Goal: Obtain resource: Download file/media

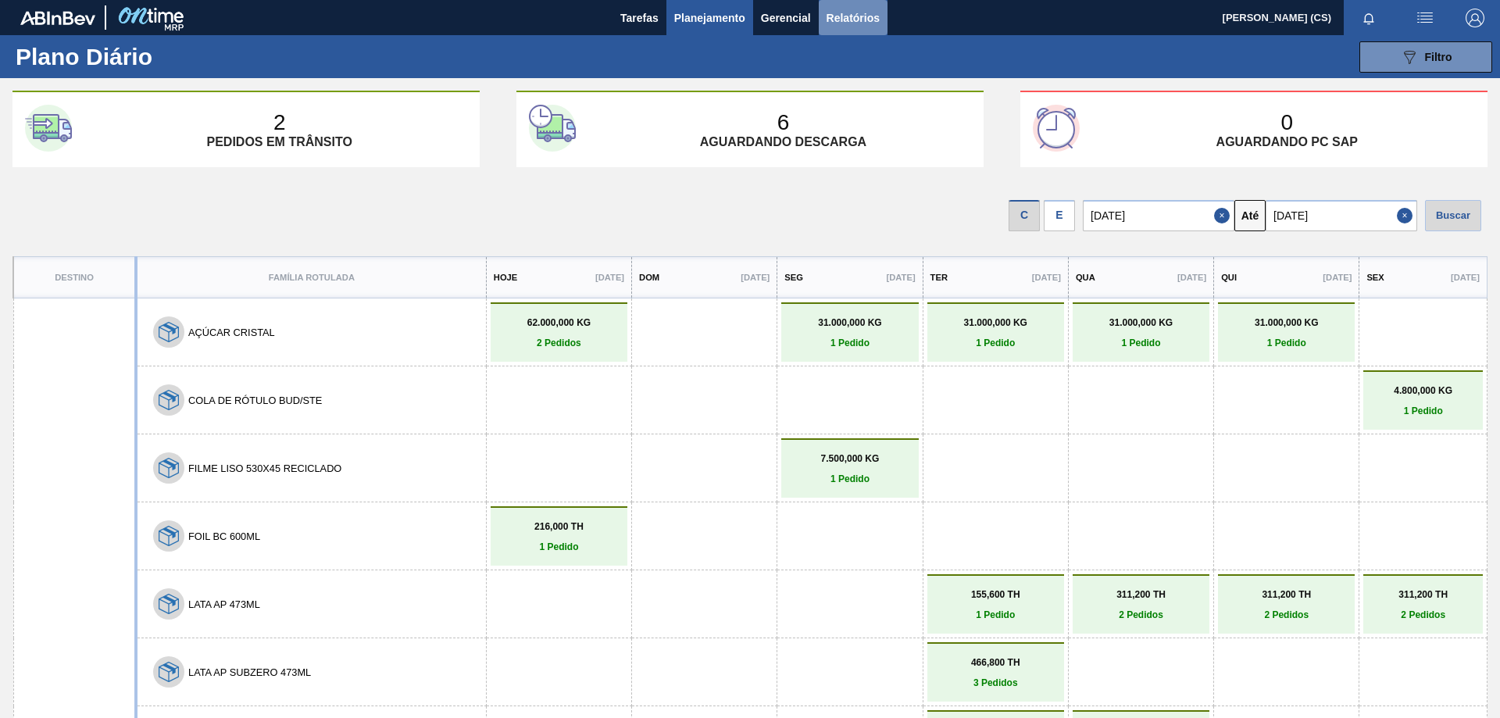
click at [851, 13] on span "Relatórios" at bounding box center [853, 18] width 53 height 19
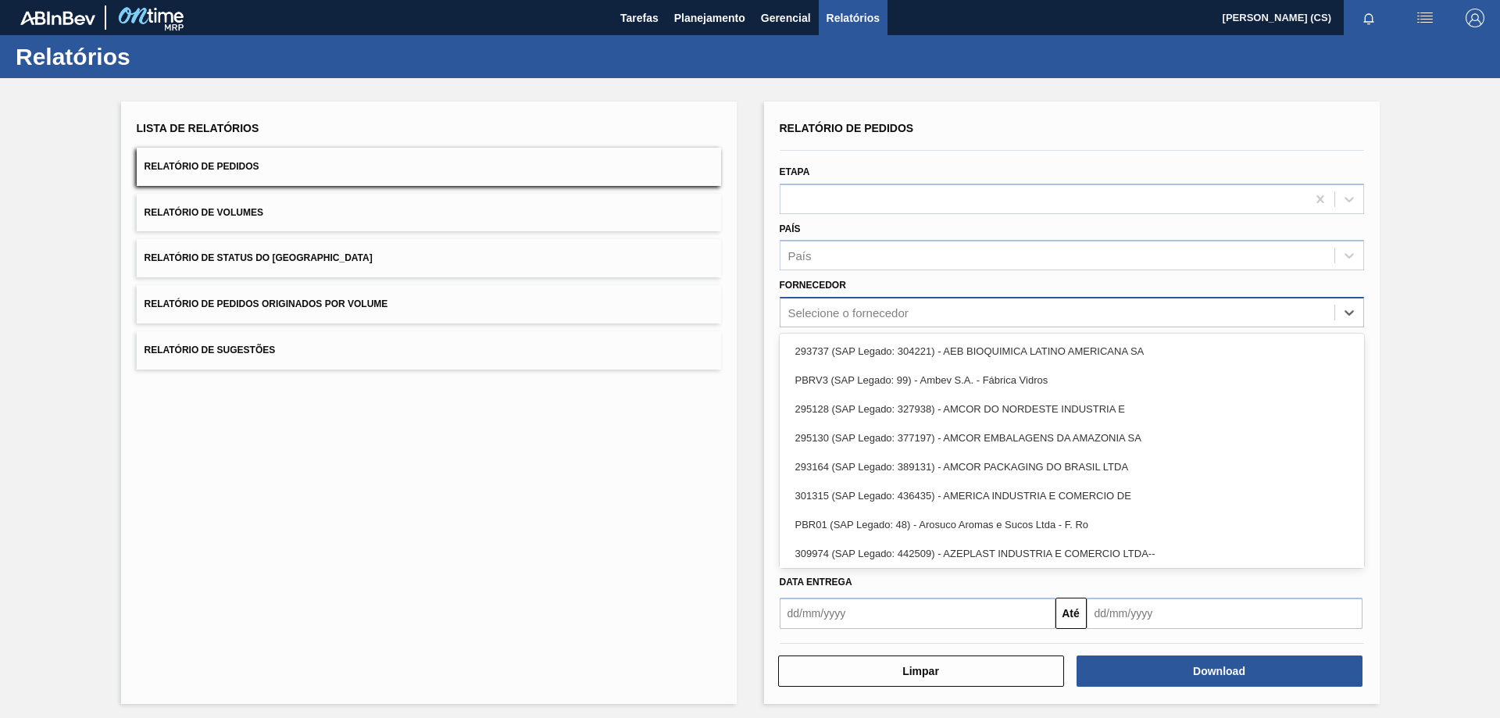
click at [814, 322] on div "Selecione o fornecedor" at bounding box center [1058, 313] width 554 height 23
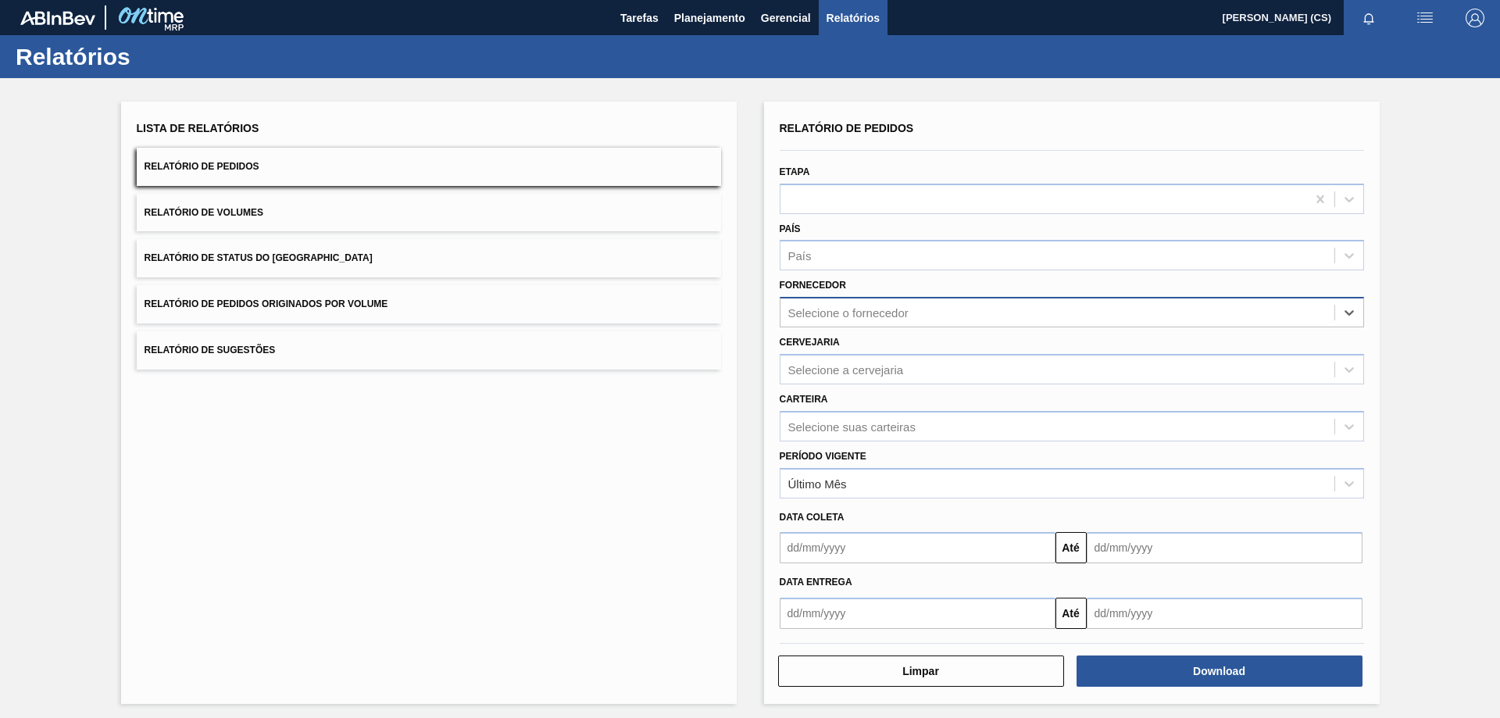
click at [815, 309] on div "Selecione o fornecedor" at bounding box center [849, 312] width 120 height 13
click at [809, 365] on div "Selecione a cervejaria" at bounding box center [847, 369] width 116 height 13
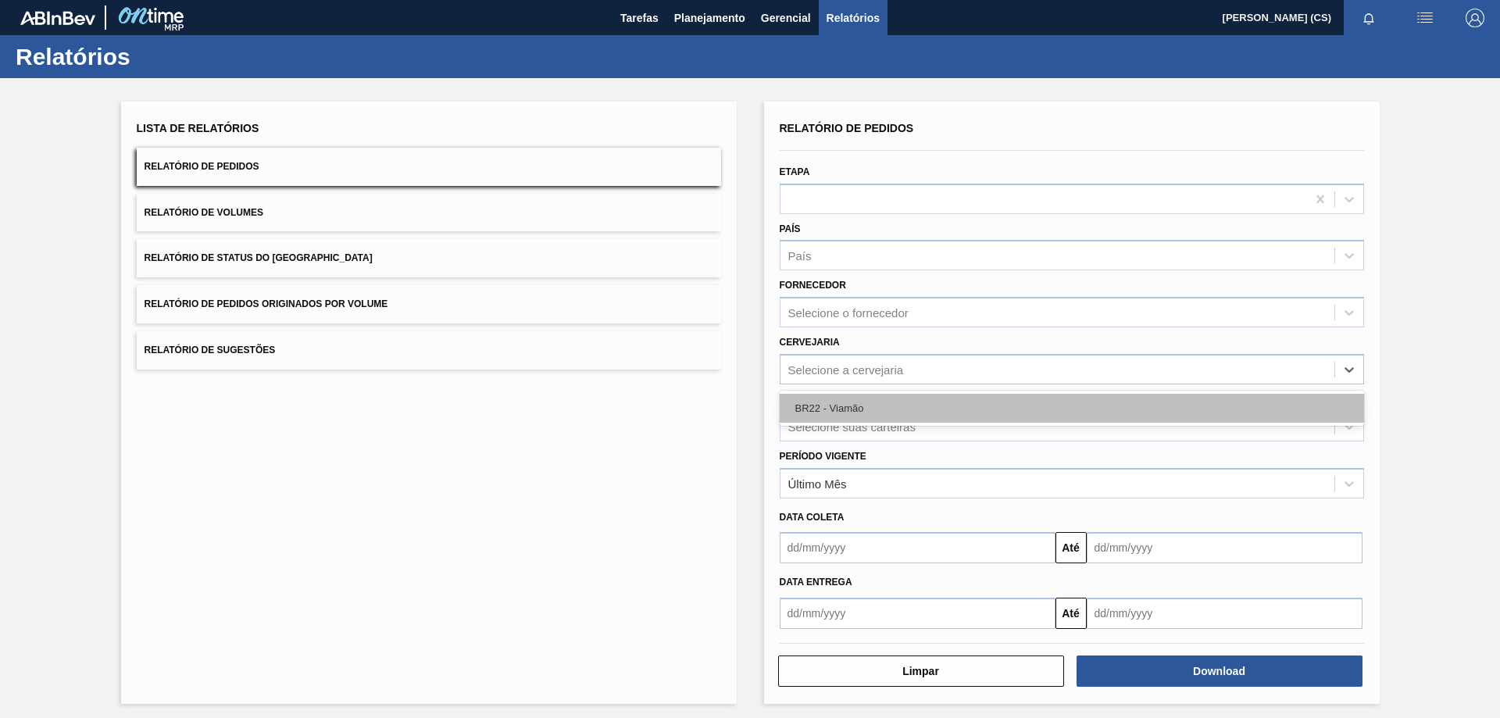
click at [816, 417] on div "BR22 - Viamão" at bounding box center [1072, 408] width 585 height 29
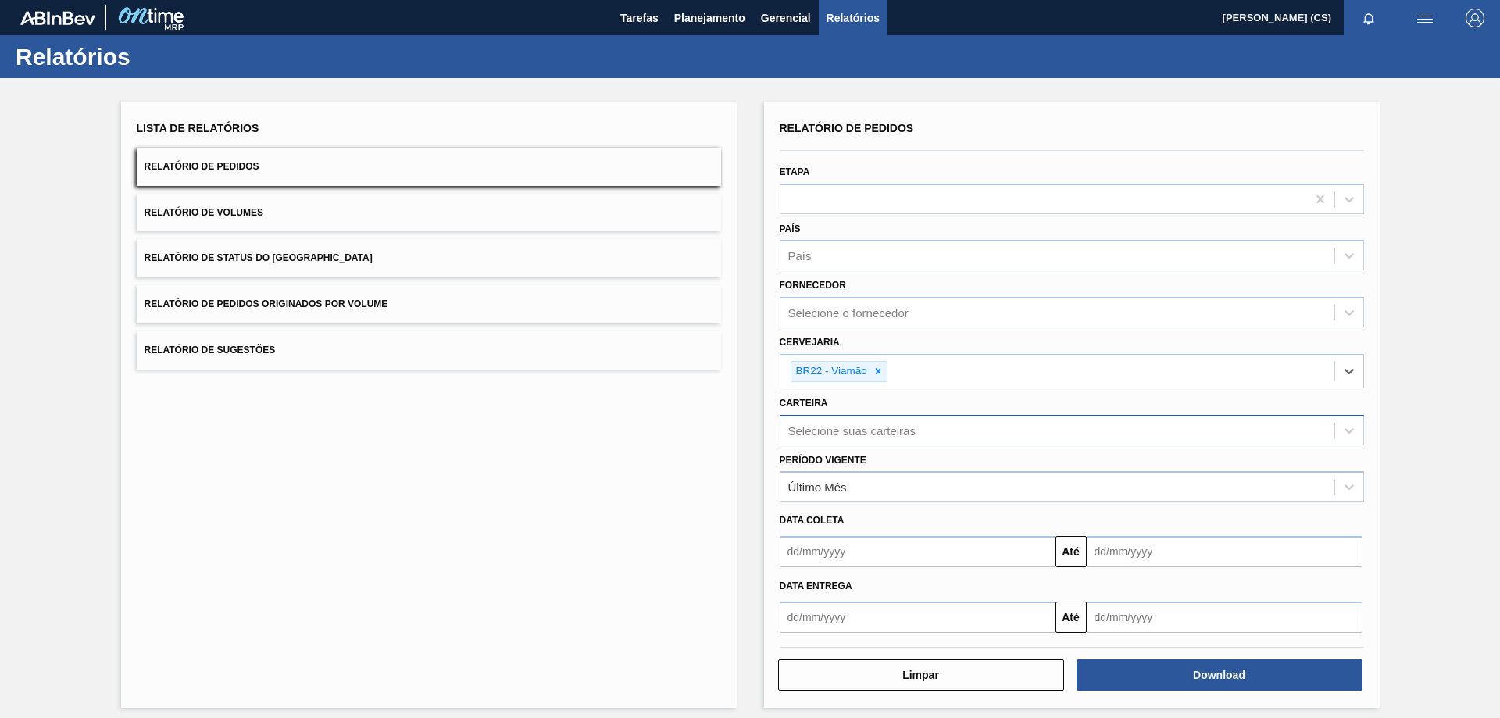
click at [807, 429] on div "Selecione suas carteiras" at bounding box center [852, 430] width 127 height 13
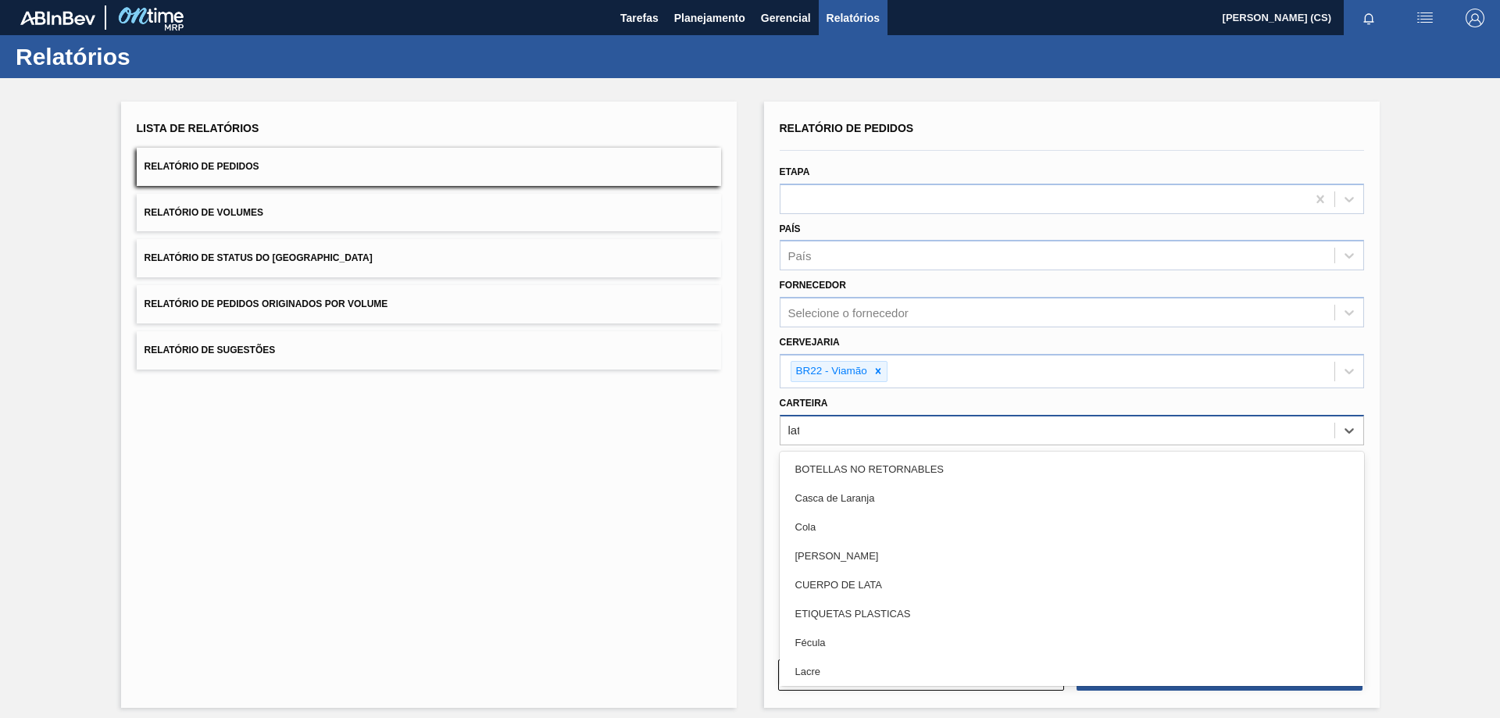
type input "lata"
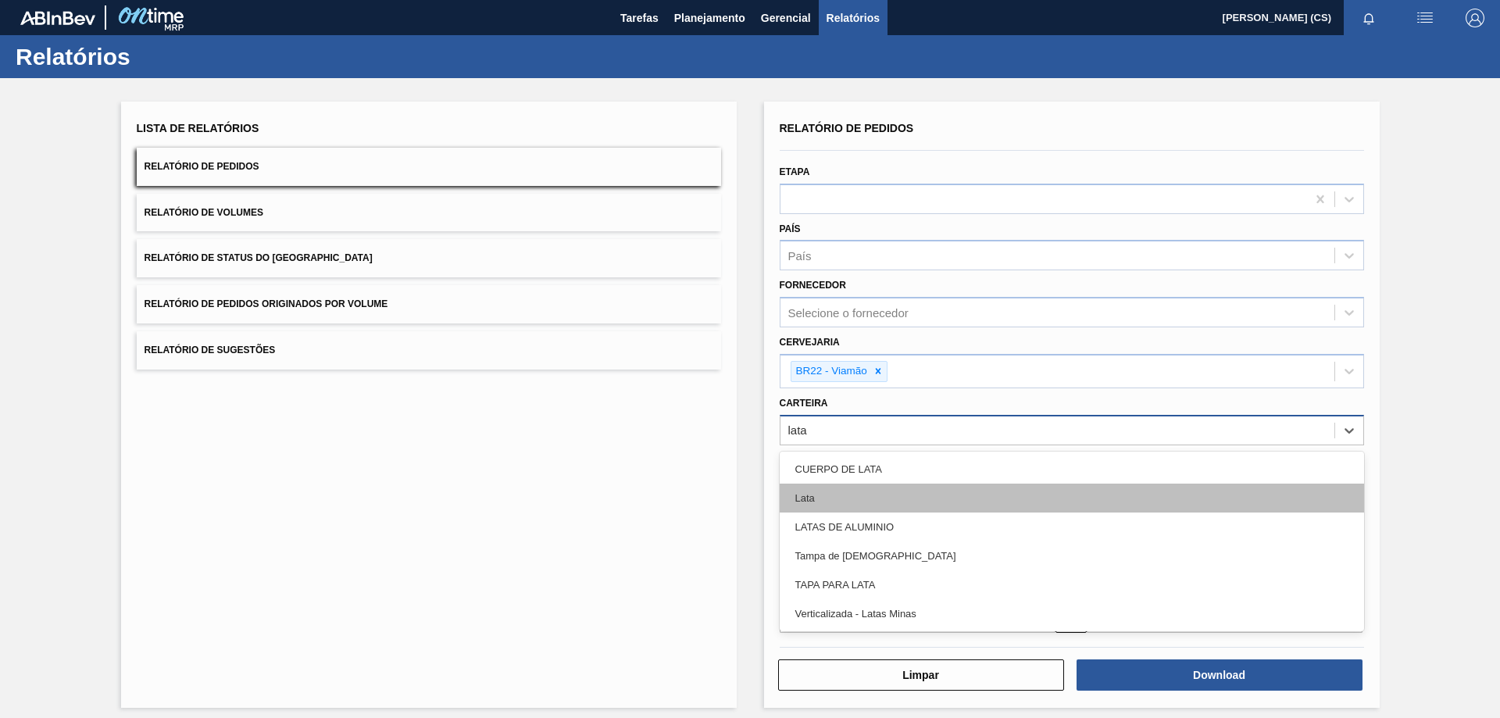
click at [810, 500] on div "Lata" at bounding box center [1072, 498] width 585 height 29
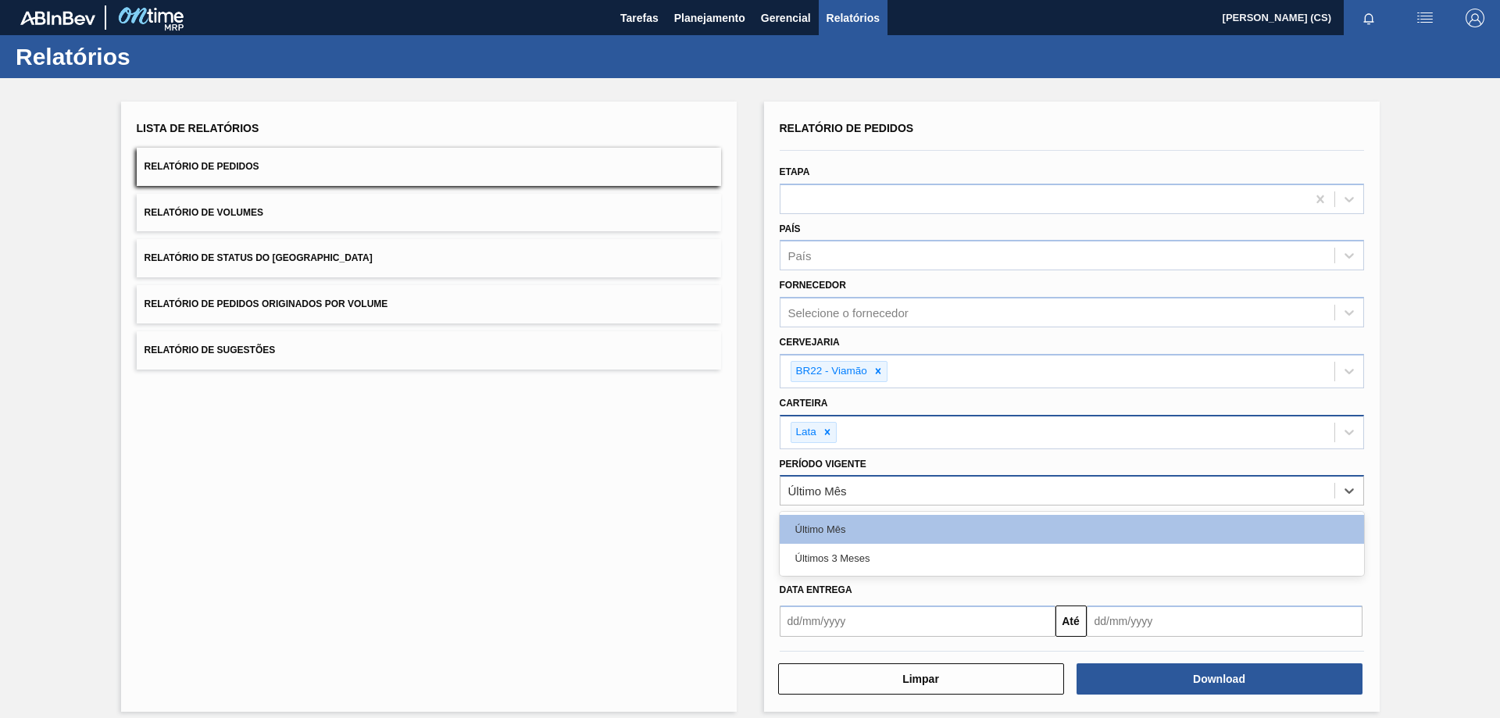
click at [928, 492] on div "Último Mês" at bounding box center [1058, 491] width 554 height 23
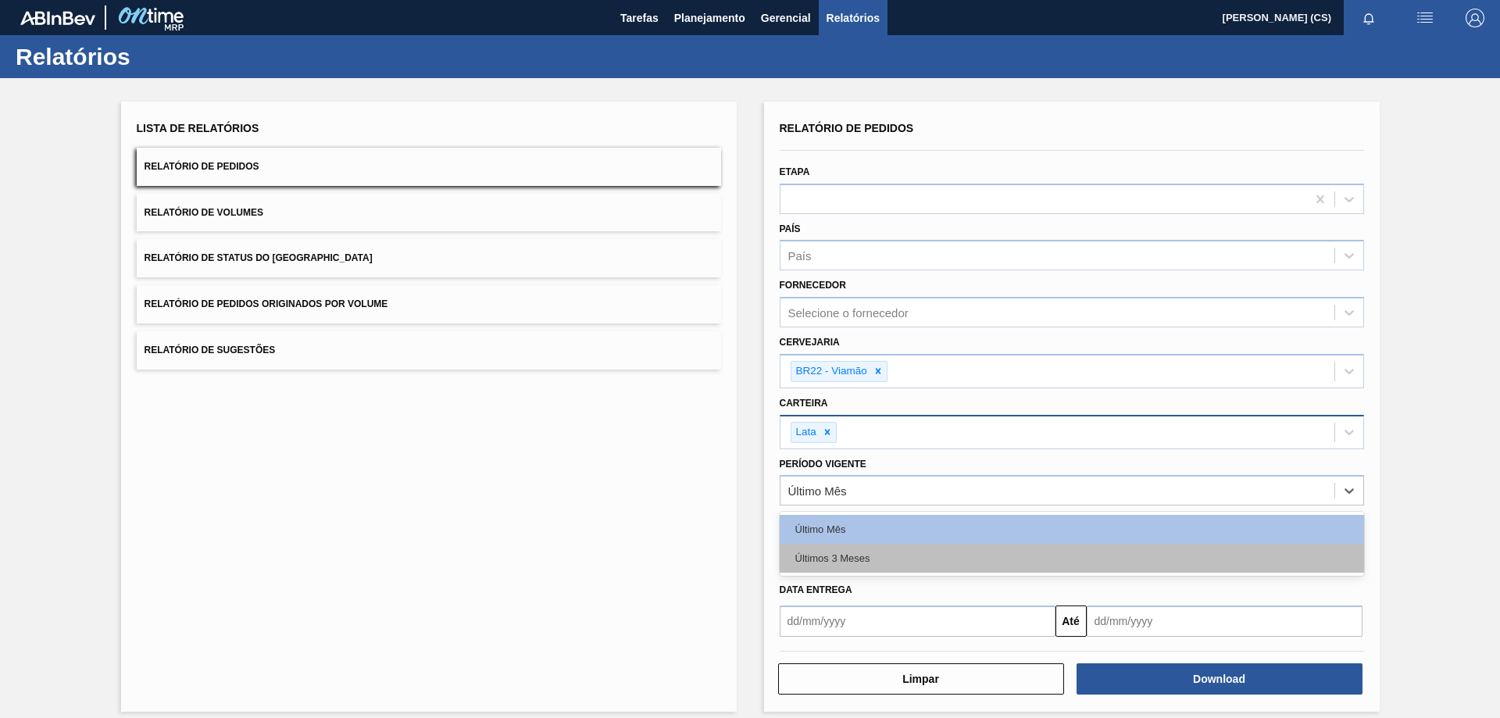
click at [860, 564] on div "Últimos 3 Meses" at bounding box center [1072, 558] width 585 height 29
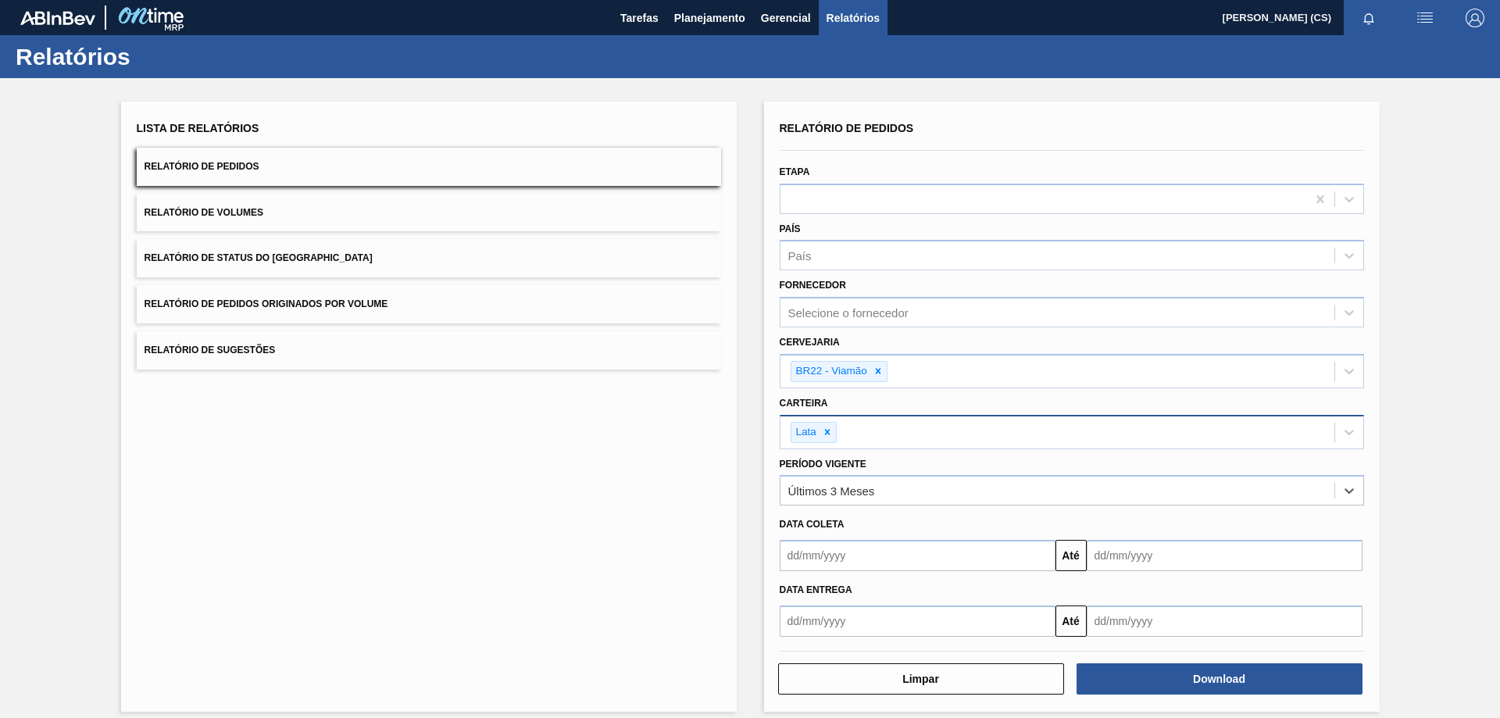
scroll to position [13, 0]
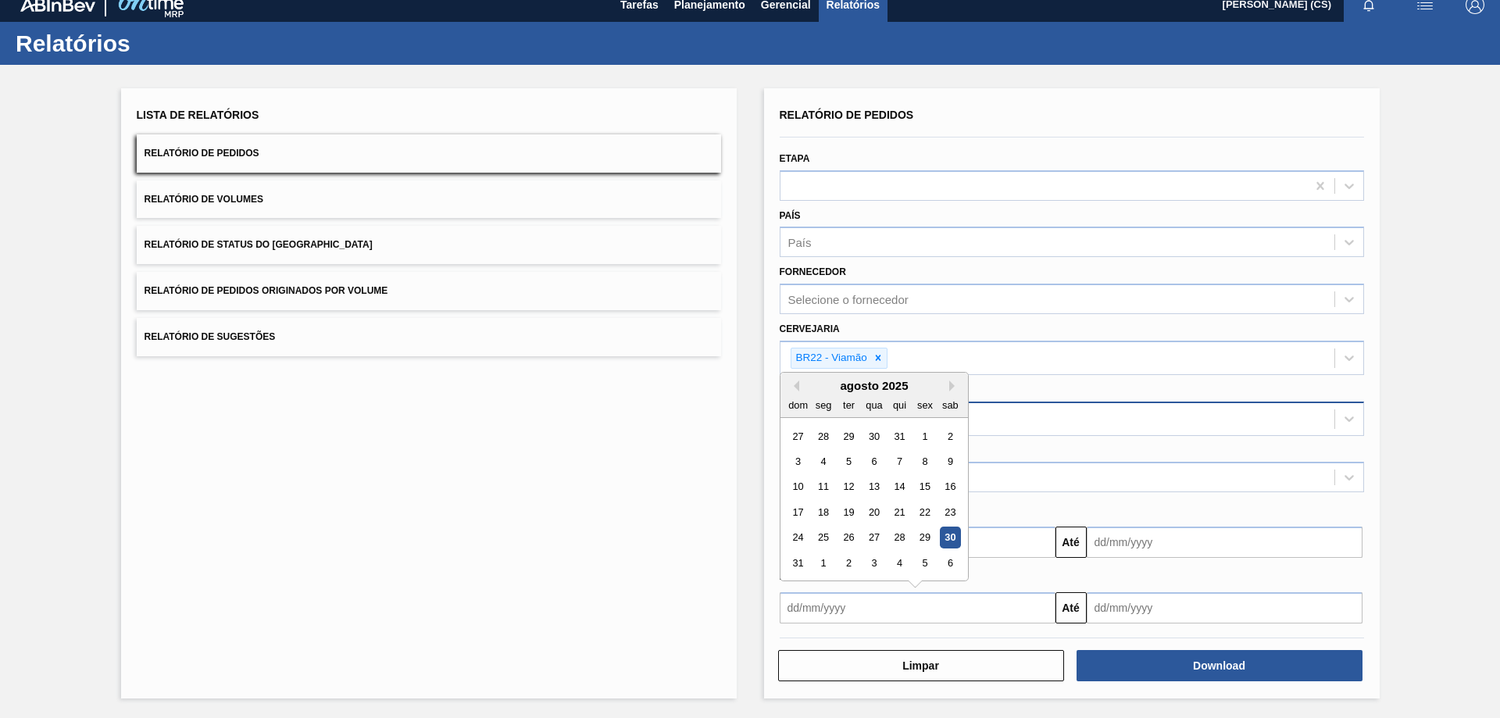
click at [821, 616] on input "text" at bounding box center [918, 607] width 276 height 31
click at [895, 536] on div "28" at bounding box center [899, 537] width 21 height 21
type input "[DATE]"
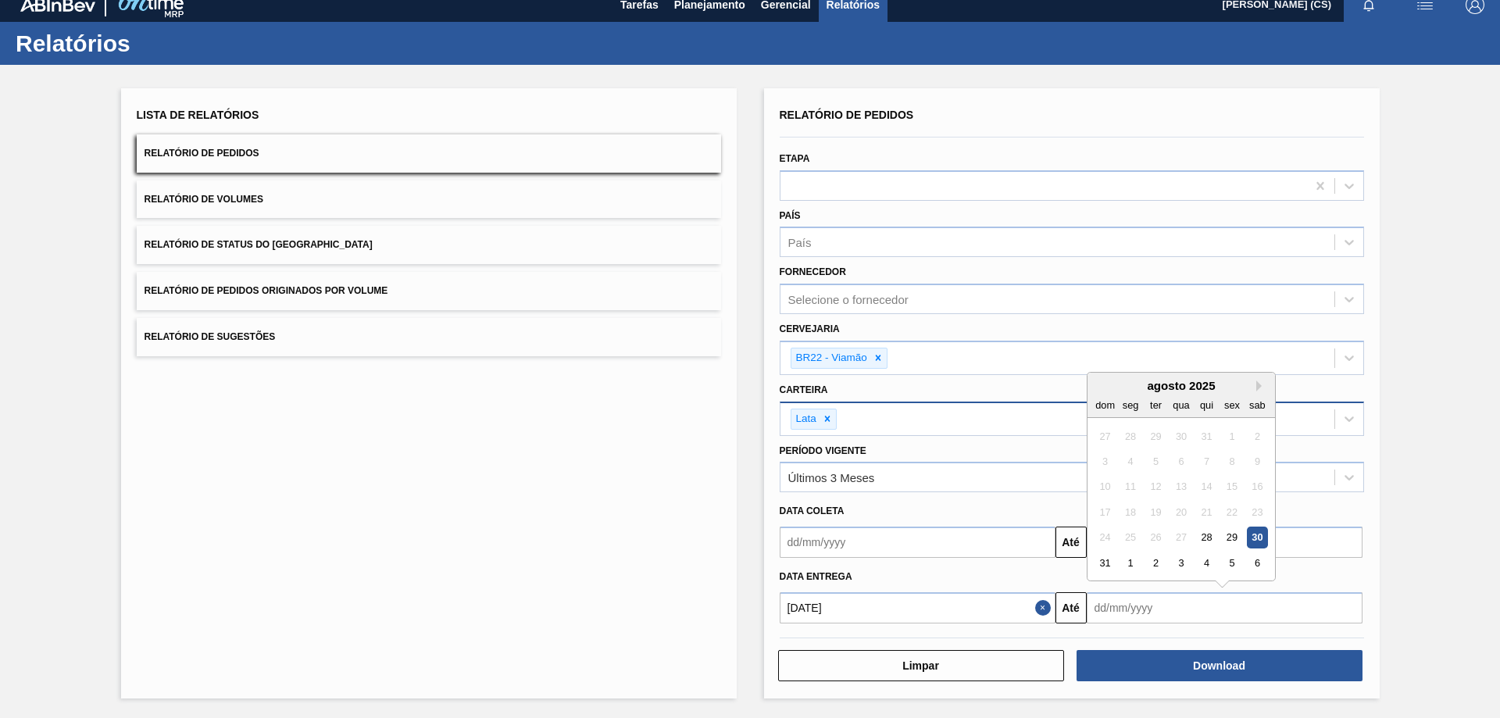
drag, startPoint x: 1132, startPoint y: 607, endPoint x: 1100, endPoint y: 589, distance: 36.7
click at [1132, 609] on input "text" at bounding box center [1225, 607] width 276 height 31
click at [1260, 383] on button "Next Month" at bounding box center [1262, 386] width 11 height 11
click at [1254, 485] on div "20" at bounding box center [1256, 486] width 21 height 21
type input "[DATE]"
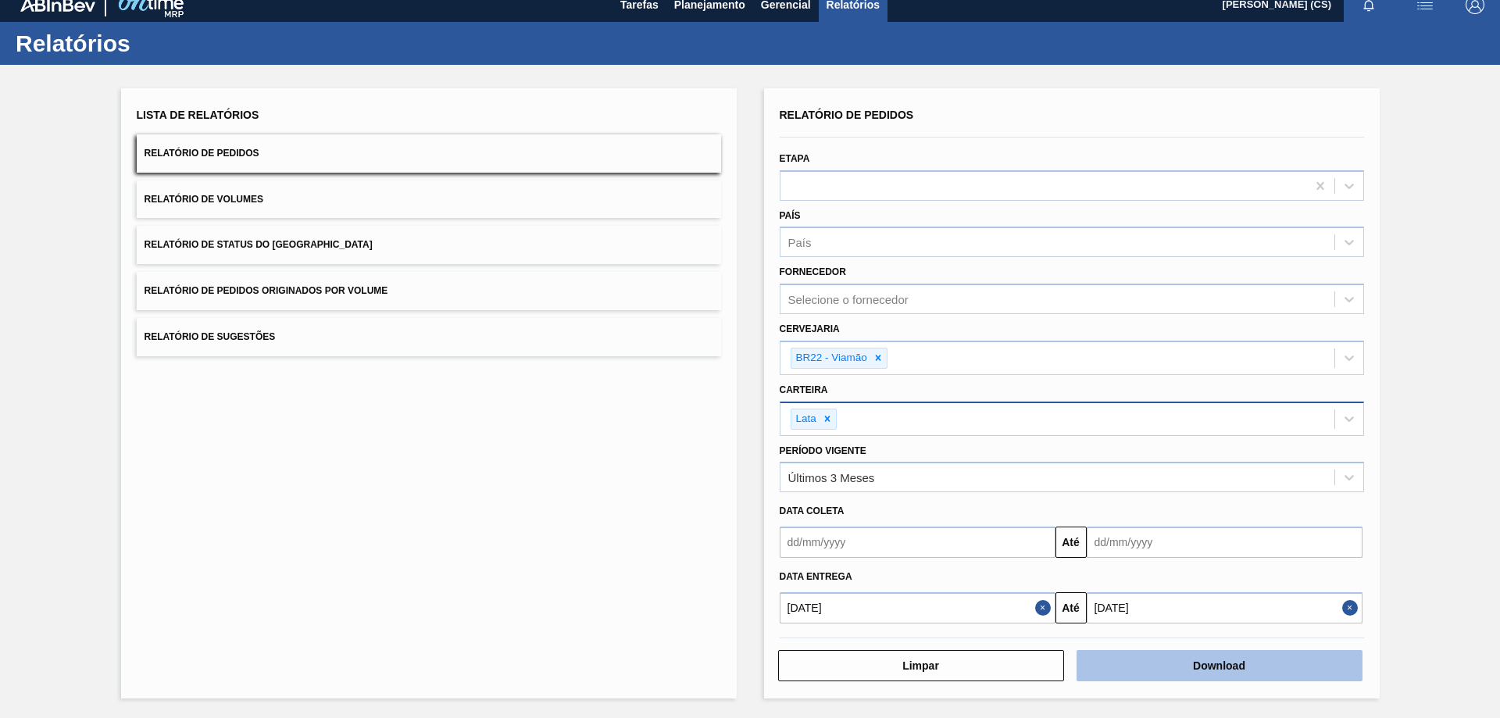
click at [1179, 663] on button "Download" at bounding box center [1220, 665] width 286 height 31
click at [309, 202] on button "Relatório de Volumes" at bounding box center [429, 200] width 585 height 38
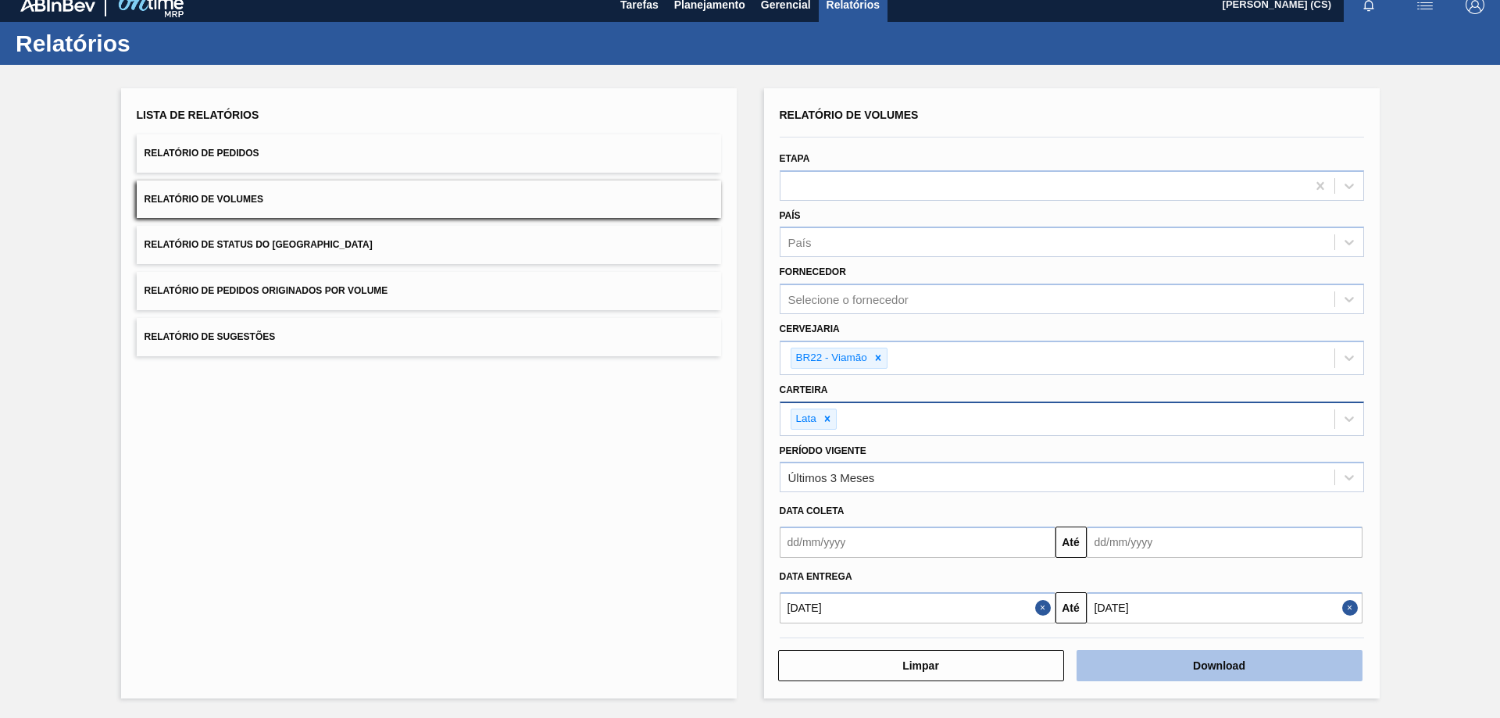
click at [1175, 666] on button "Download" at bounding box center [1220, 665] width 286 height 31
